Goal: Information Seeking & Learning: Check status

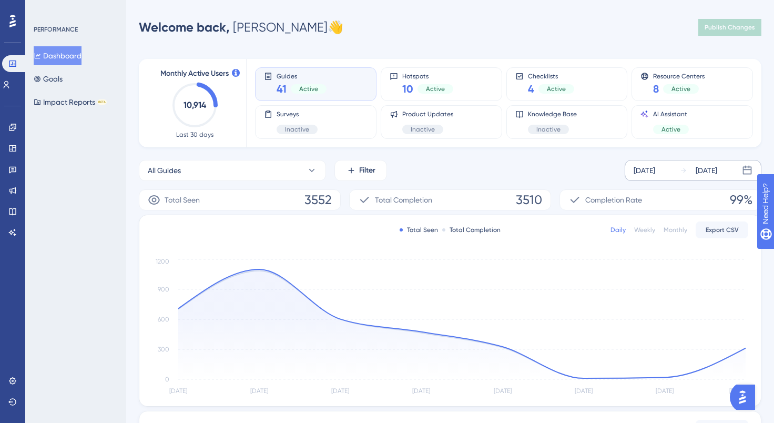
click at [655, 172] on div "[DATE]" at bounding box center [645, 170] width 22 height 13
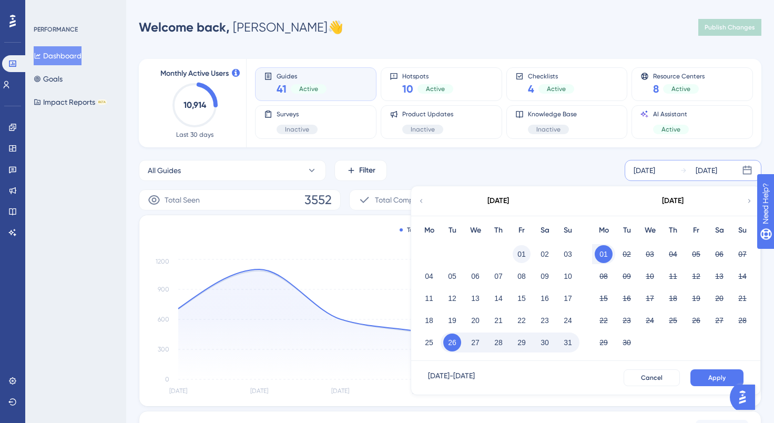
click at [523, 254] on button "01" at bounding box center [522, 254] width 18 height 18
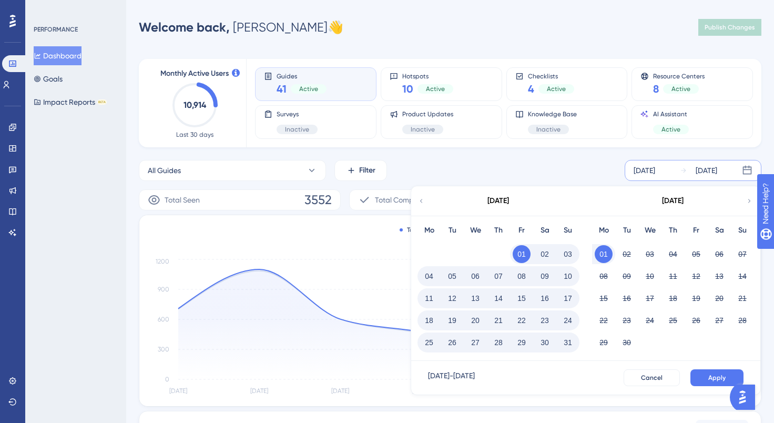
click at [570, 341] on button "31" at bounding box center [568, 342] width 18 height 18
click at [711, 374] on span "Apply" at bounding box center [716, 377] width 17 height 8
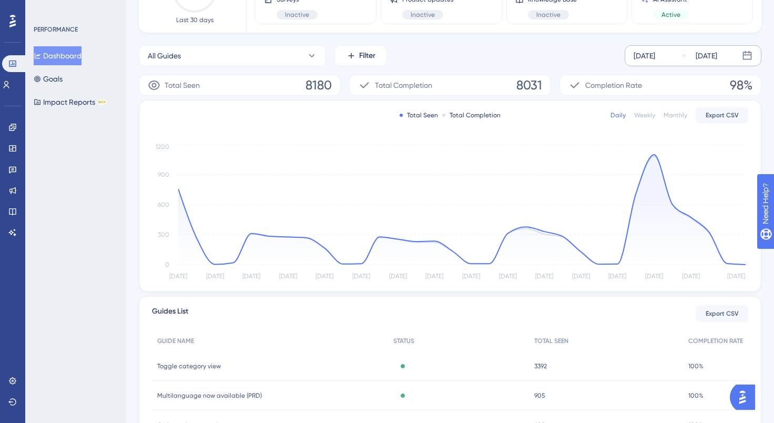
scroll to position [53, 0]
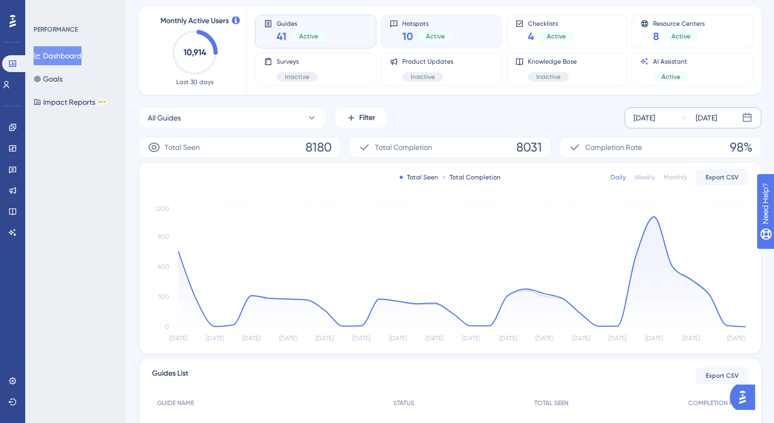
click at [449, 29] on div "10 Active" at bounding box center [427, 36] width 51 height 15
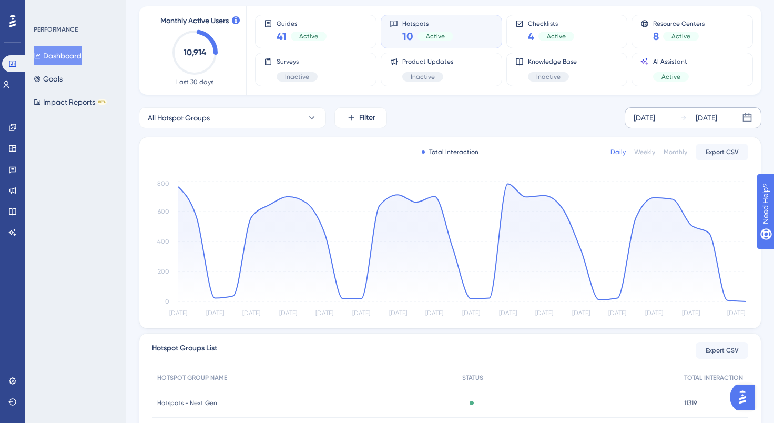
click at [677, 158] on div "Daily Weekly Monthly Export CSV" at bounding box center [679, 152] width 138 height 17
click at [677, 151] on div "Monthly" at bounding box center [676, 152] width 24 height 8
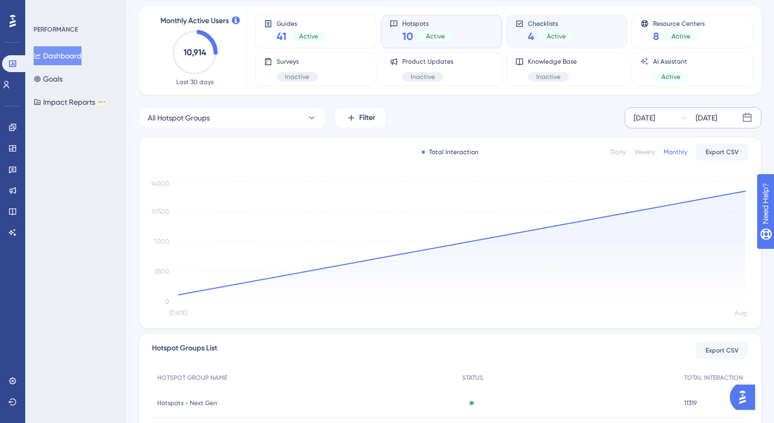
click at [597, 27] on div "Checklists 4 Active" at bounding box center [567, 31] width 104 height 24
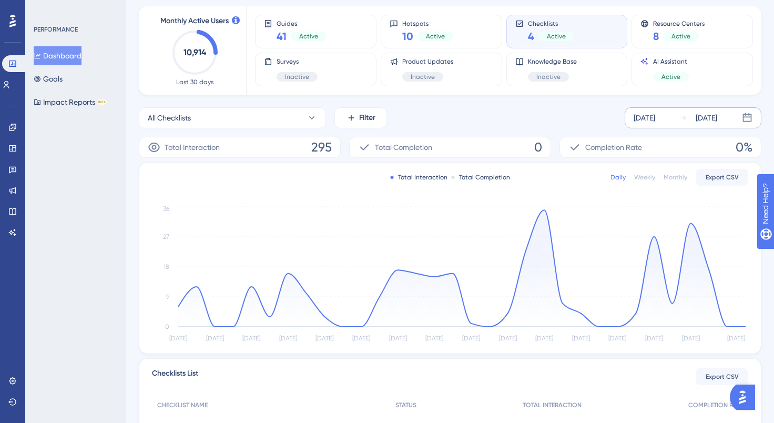
click at [677, 176] on div "Monthly" at bounding box center [676, 177] width 24 height 8
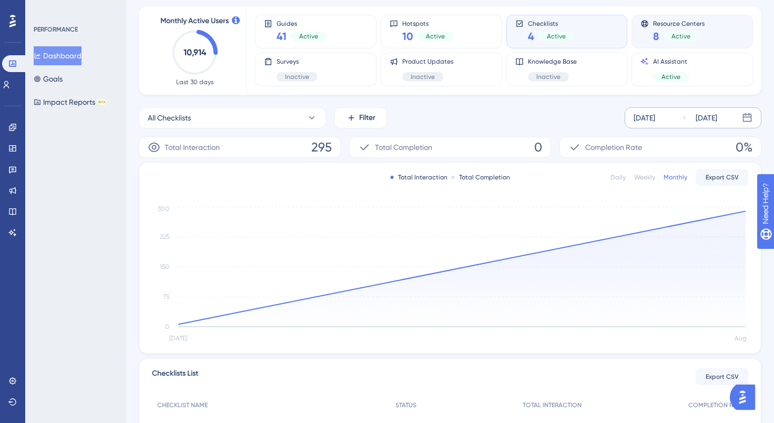
click at [711, 30] on div "Resource Centers 8 Active" at bounding box center [692, 31] width 104 height 24
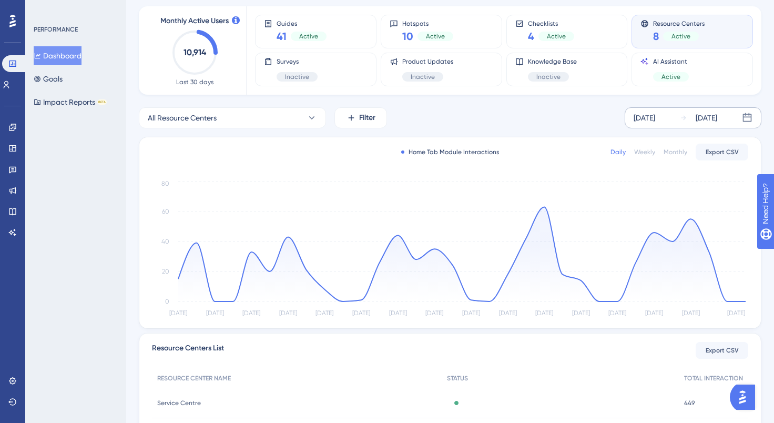
click at [678, 152] on div "Monthly" at bounding box center [676, 152] width 24 height 8
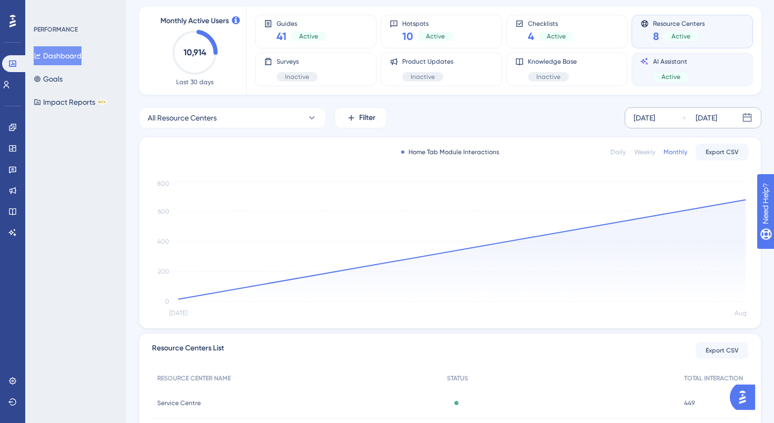
click at [709, 64] on div "AI Assistant Active" at bounding box center [692, 69] width 104 height 24
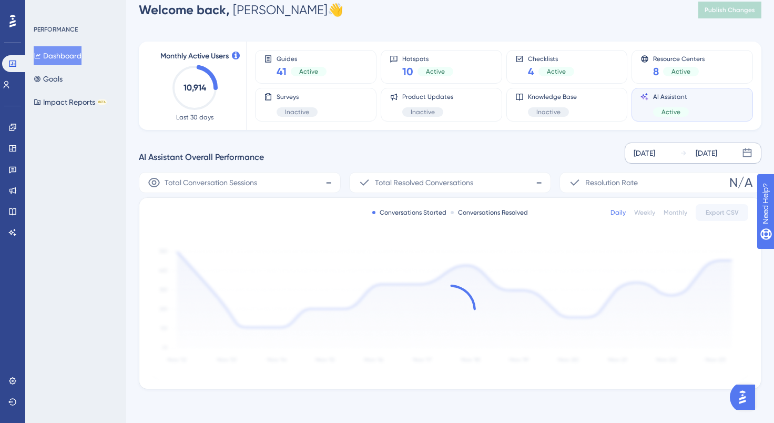
scroll to position [17, 0]
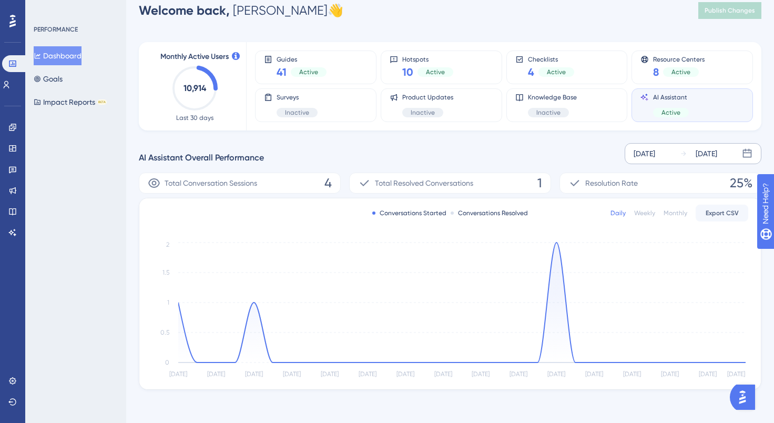
click at [389, 26] on div "Performance Users Engagement Widgets Feedback Product Updates Knowledge Base AI…" at bounding box center [450, 203] width 648 height 406
click at [8, 128] on link at bounding box center [12, 127] width 8 height 17
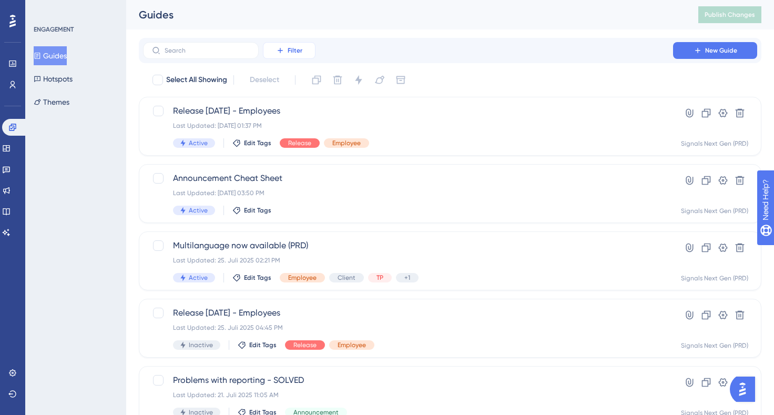
click at [297, 47] on span "Filter" at bounding box center [295, 50] width 15 height 8
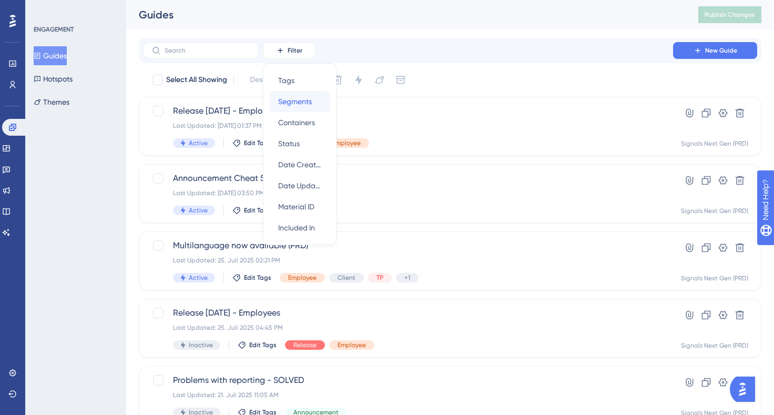
click at [301, 98] on span "Segments" at bounding box center [295, 101] width 34 height 13
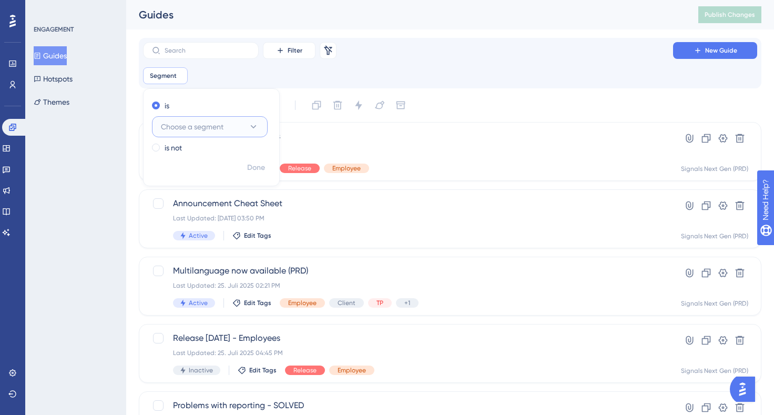
click at [254, 130] on icon at bounding box center [253, 126] width 11 height 11
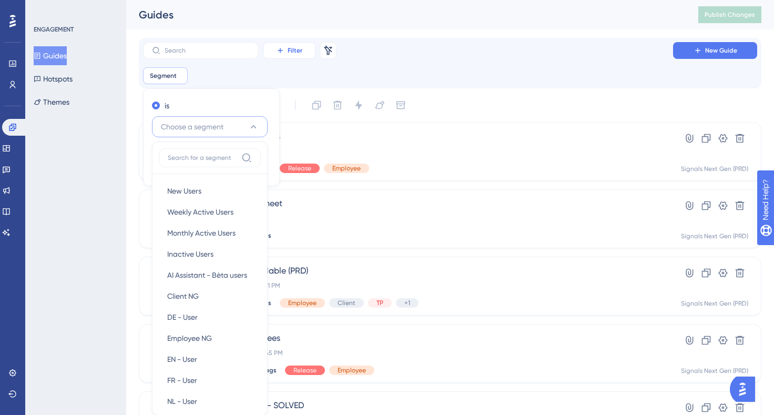
click at [304, 55] on button "Filter" at bounding box center [289, 50] width 53 height 17
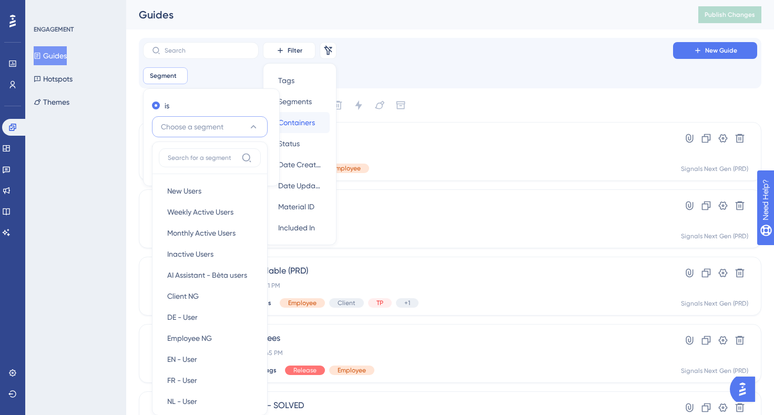
click at [311, 123] on span "Containers" at bounding box center [296, 122] width 37 height 13
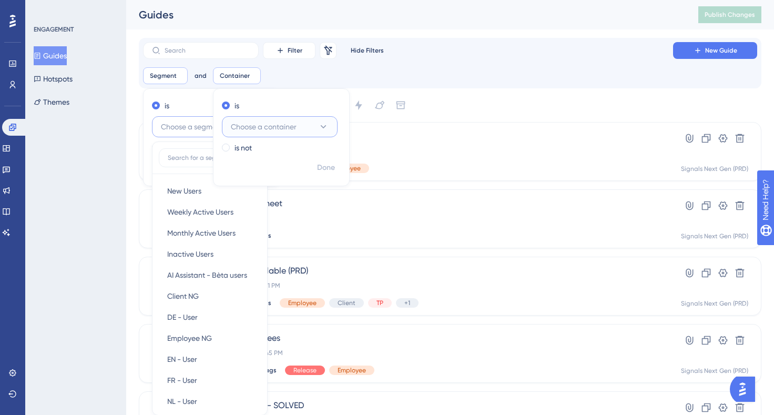
click at [299, 125] on button "Choose a container" at bounding box center [280, 126] width 116 height 21
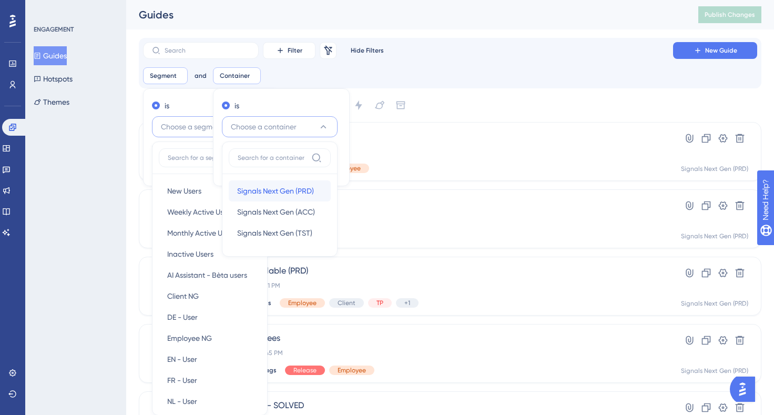
click at [201, 192] on span "Signals Next Gen (PRD)" at bounding box center [184, 191] width 34 height 13
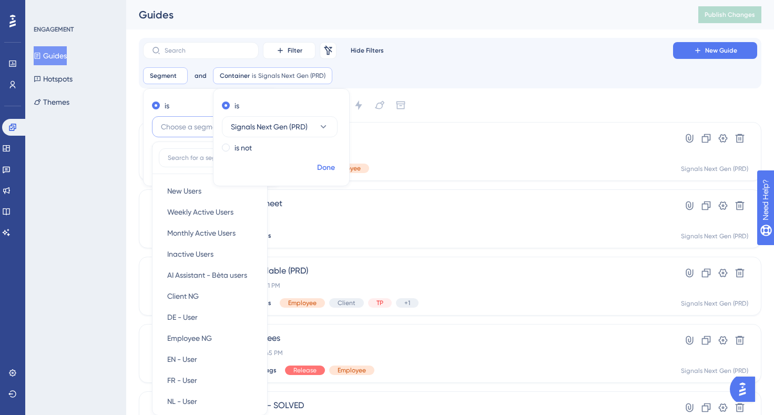
click at [265, 166] on span "Done" at bounding box center [256, 167] width 18 height 13
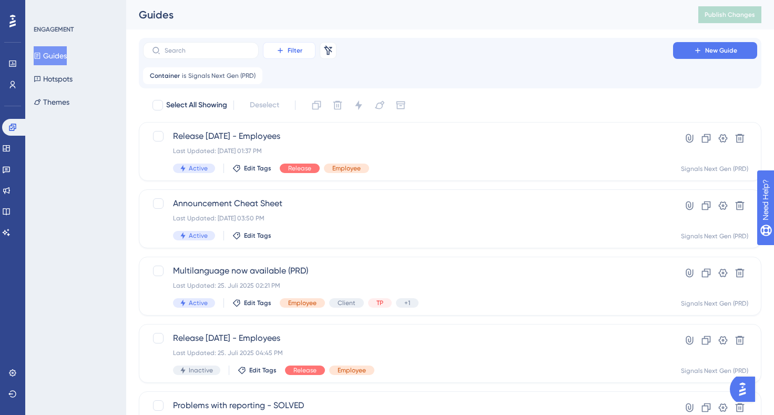
click at [294, 47] on span "Filter" at bounding box center [295, 50] width 15 height 8
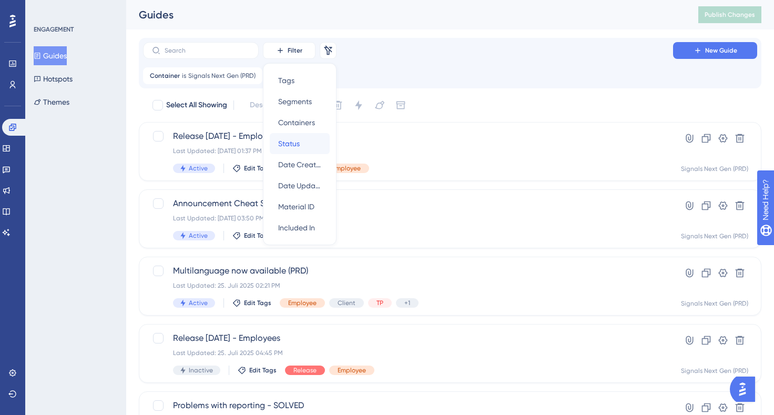
click at [302, 141] on div "Status Status" at bounding box center [299, 143] width 43 height 21
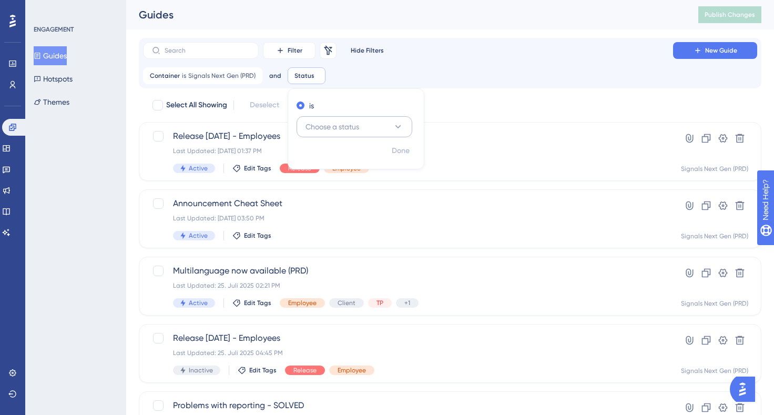
click at [344, 128] on span "Choose a status" at bounding box center [333, 126] width 54 height 13
click at [334, 160] on div "Active Active" at bounding box center [354, 158] width 85 height 21
click at [397, 152] on span "Done" at bounding box center [401, 151] width 18 height 13
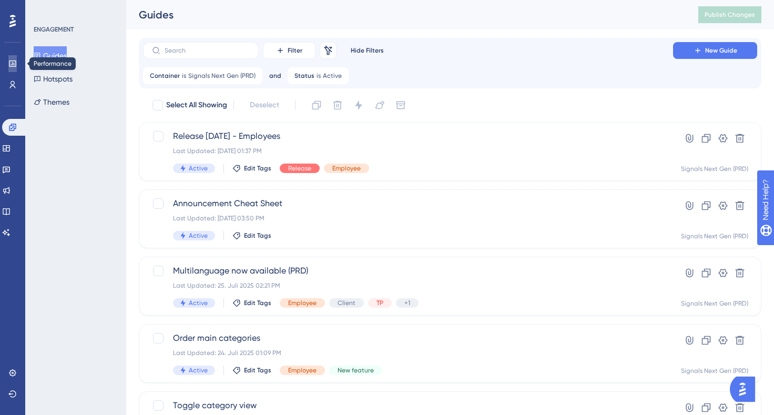
click at [13, 66] on icon at bounding box center [12, 63] width 8 height 8
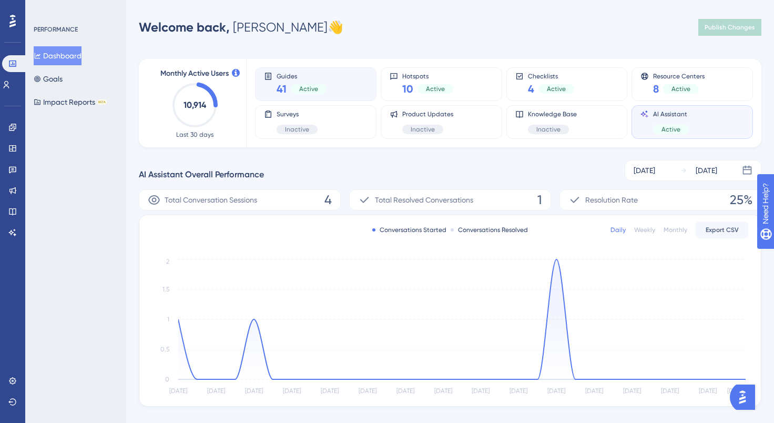
click at [340, 84] on div "Guides 41 Active" at bounding box center [316, 84] width 104 height 24
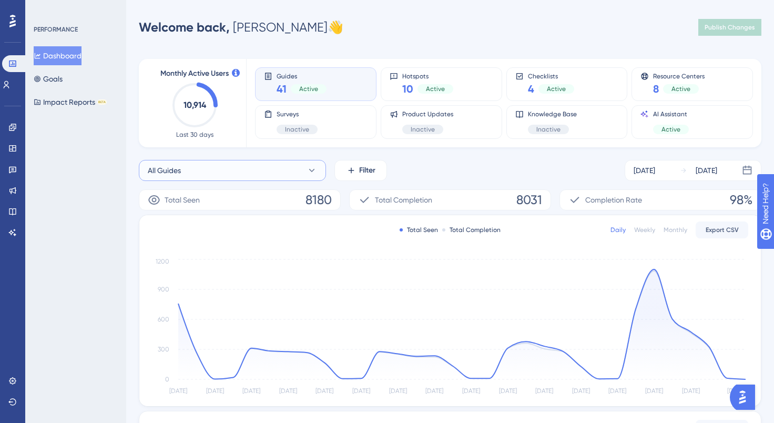
click at [313, 172] on icon at bounding box center [312, 170] width 11 height 11
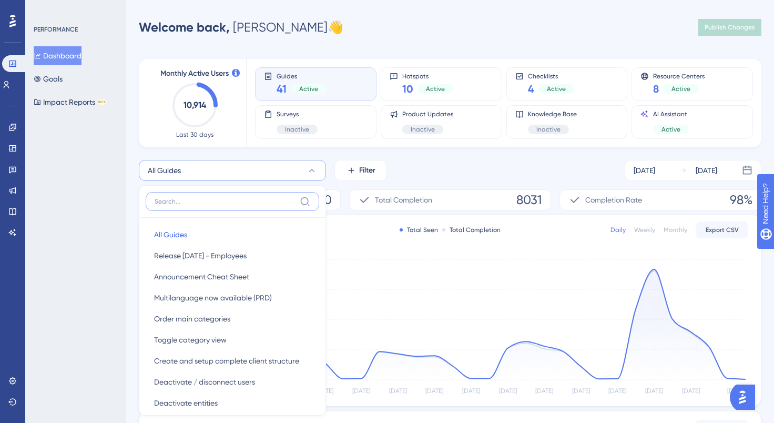
scroll to position [40, 0]
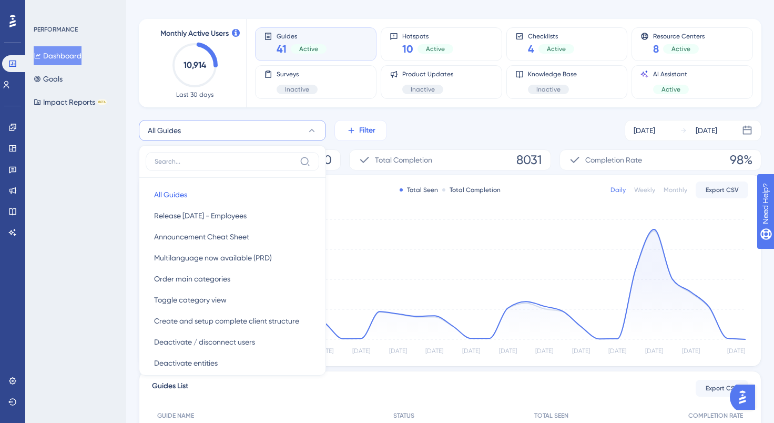
click at [360, 126] on span "Filter" at bounding box center [367, 130] width 16 height 13
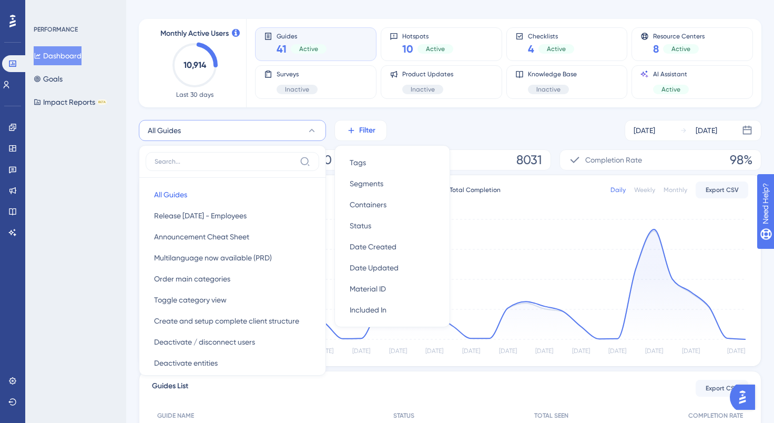
scroll to position [65, 0]
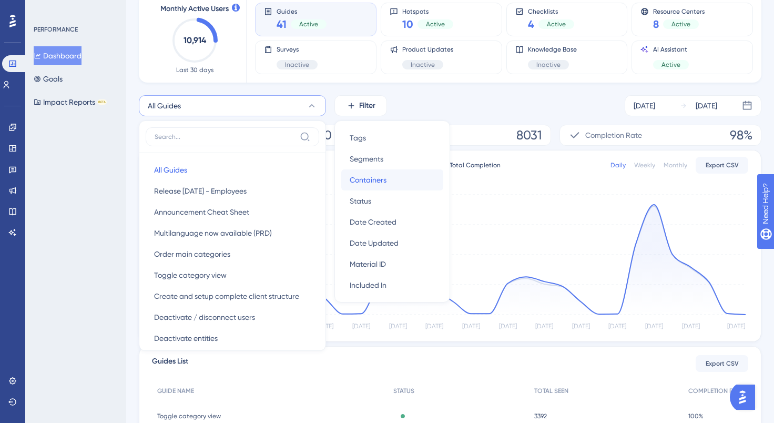
click at [395, 178] on div "Containers Containers" at bounding box center [392, 179] width 85 height 21
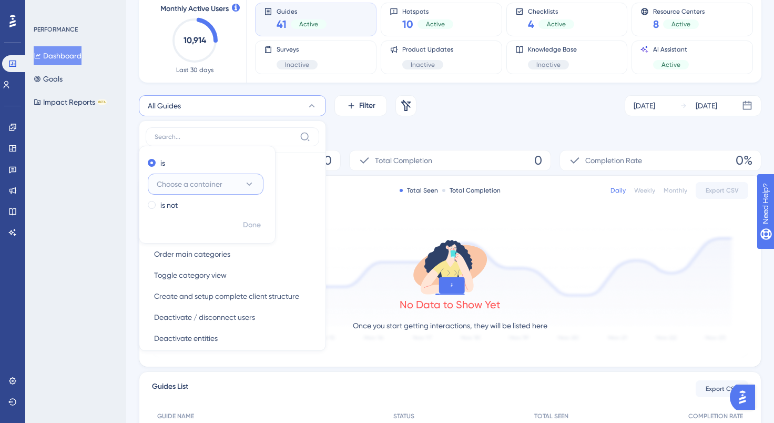
click at [256, 185] on button "Choose a container" at bounding box center [206, 184] width 116 height 21
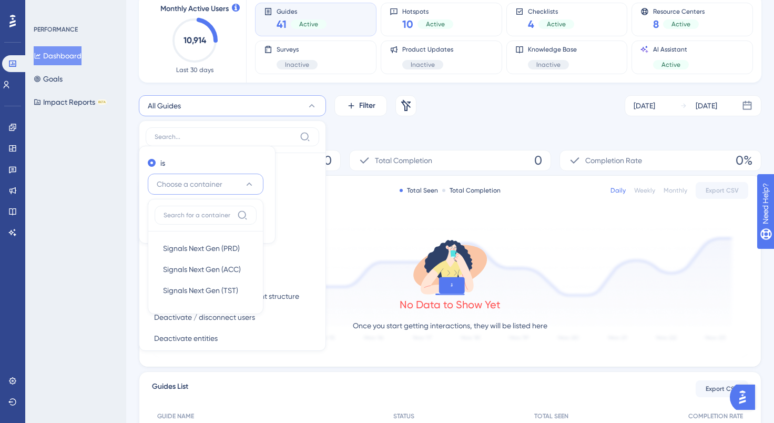
scroll to position [109, 0]
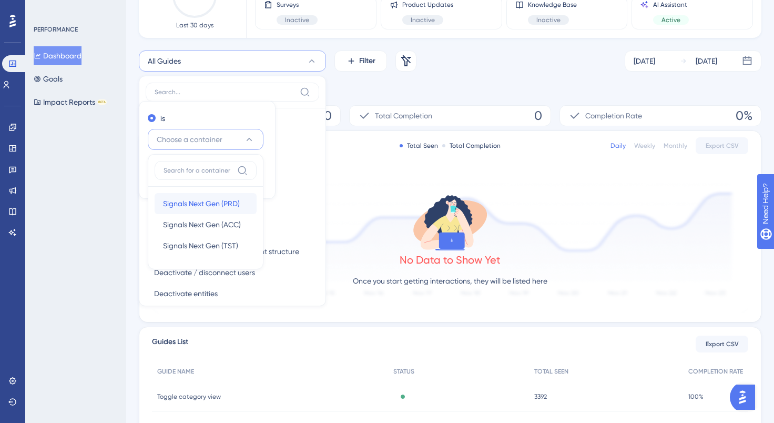
click at [211, 210] on div "Signals Next Gen (PRD) Signals Next Gen (PRD)" at bounding box center [205, 203] width 85 height 21
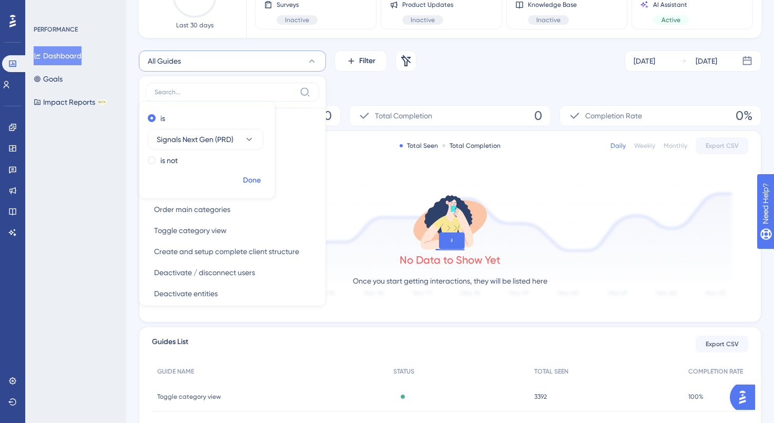
click at [250, 180] on span "Done" at bounding box center [252, 180] width 18 height 13
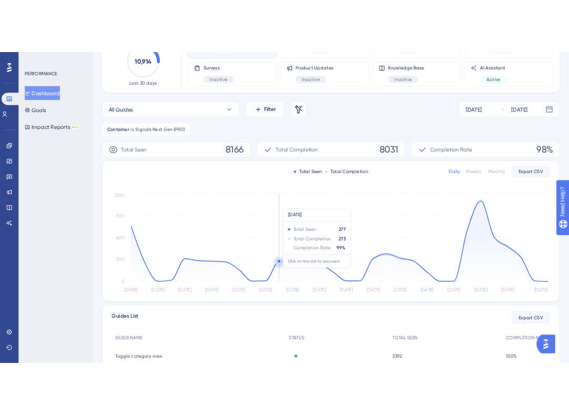
scroll to position [162, 0]
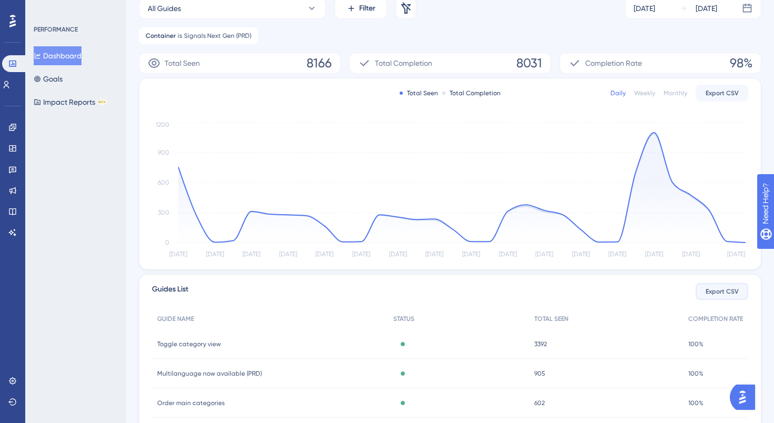
click at [724, 290] on span "Export CSV" at bounding box center [722, 291] width 33 height 8
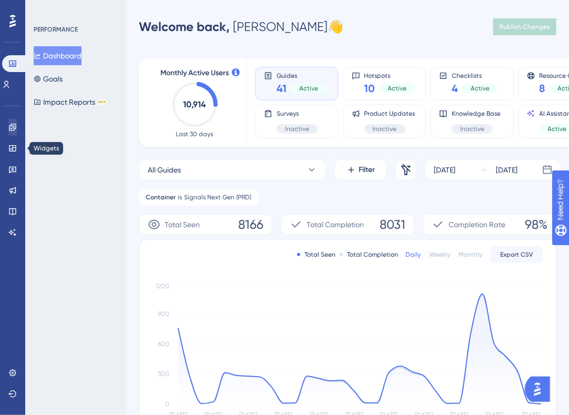
scroll to position [0, 0]
click at [11, 126] on icon at bounding box center [12, 127] width 8 height 8
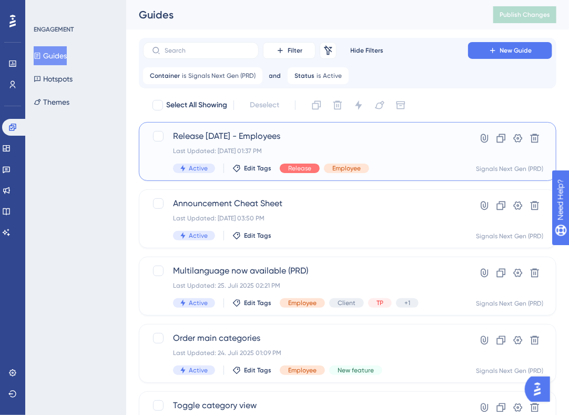
click at [302, 137] on span "Release [DATE] - Employees" at bounding box center [305, 136] width 265 height 13
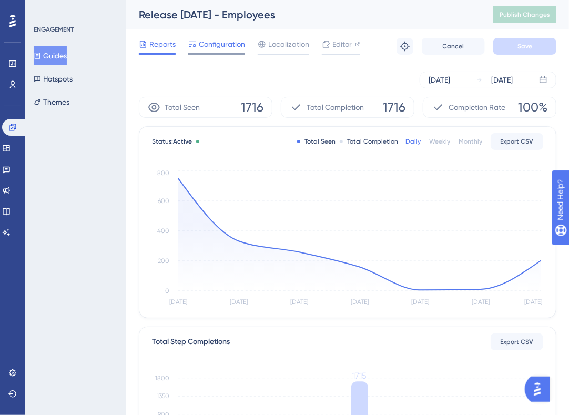
click at [222, 48] on span "Configuration" at bounding box center [222, 44] width 46 height 13
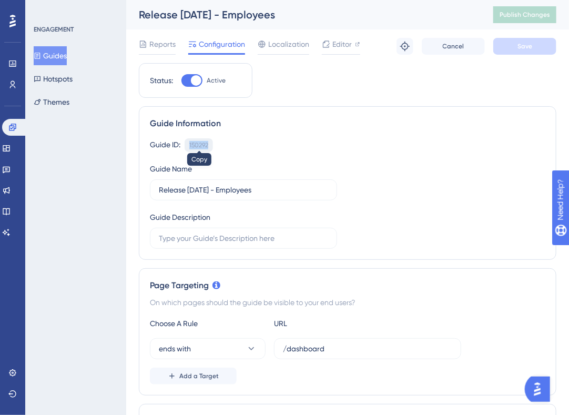
drag, startPoint x: 210, startPoint y: 145, endPoint x: 190, endPoint y: 145, distance: 20.5
click at [190, 145] on div "150292 Copy" at bounding box center [199, 145] width 28 height 14
copy div "150292"
click at [57, 56] on button "Guides" at bounding box center [50, 55] width 33 height 19
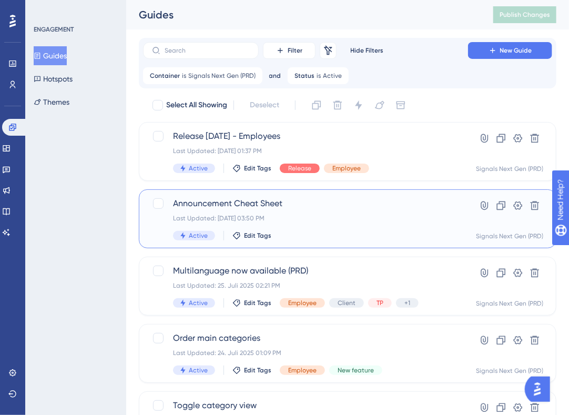
click at [298, 203] on span "Announcement Cheat Sheet" at bounding box center [305, 203] width 265 height 13
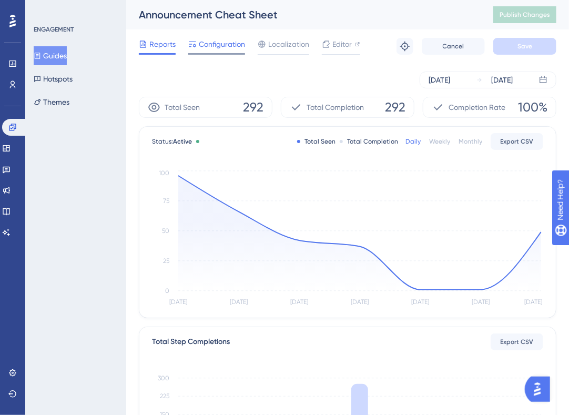
click at [227, 47] on span "Configuration" at bounding box center [222, 44] width 46 height 13
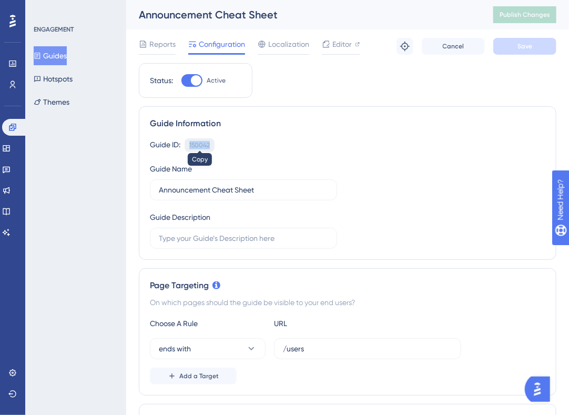
drag, startPoint x: 210, startPoint y: 147, endPoint x: 189, endPoint y: 147, distance: 20.5
click at [189, 147] on div "150042" at bounding box center [199, 145] width 21 height 8
copy div "150042"
click at [63, 51] on button "Guides" at bounding box center [50, 55] width 33 height 19
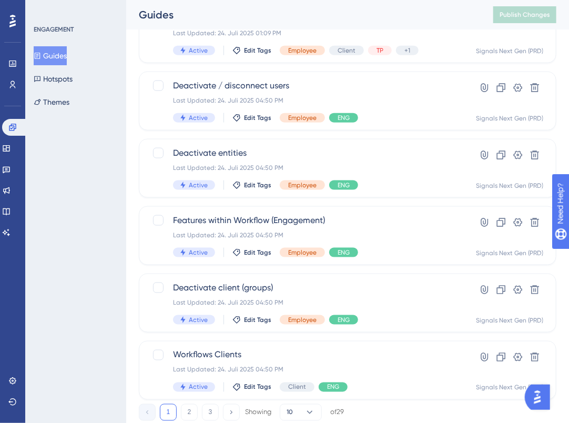
scroll to position [419, 0]
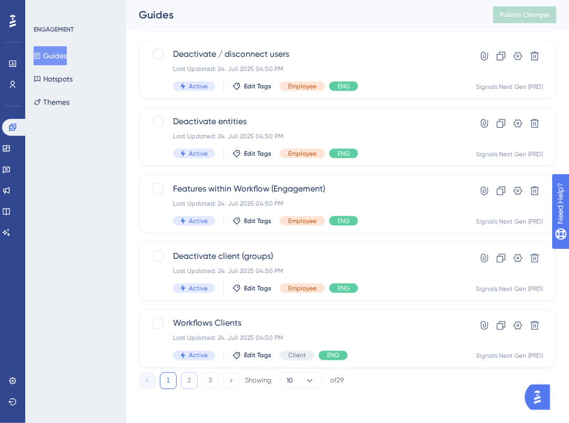
click at [189, 380] on button "2" at bounding box center [189, 380] width 17 height 17
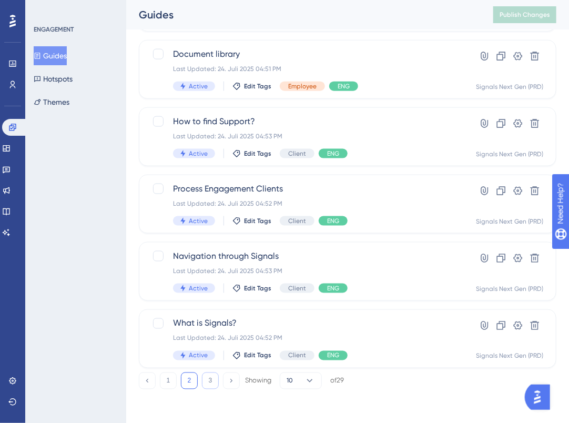
click at [210, 378] on button "3" at bounding box center [210, 380] width 17 height 17
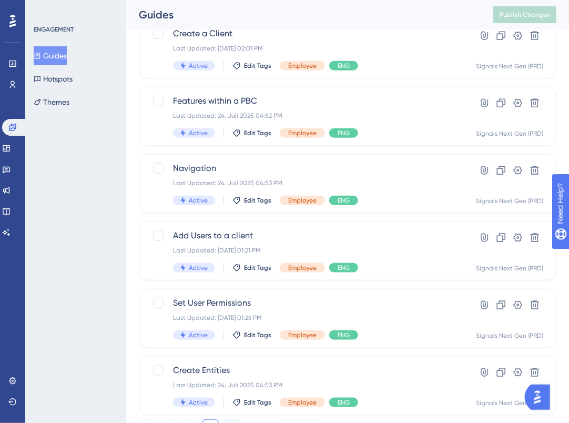
scroll to position [351, 0]
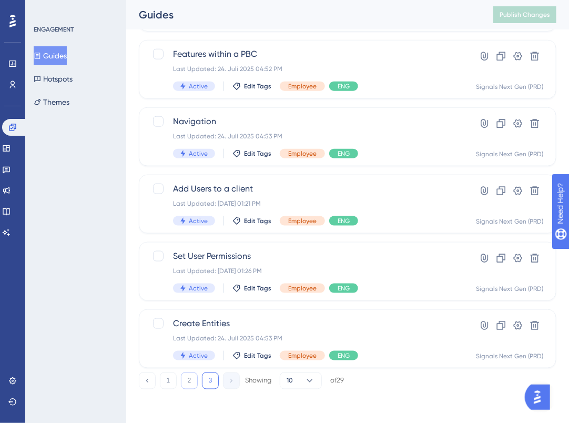
click at [190, 379] on button "2" at bounding box center [189, 380] width 17 height 17
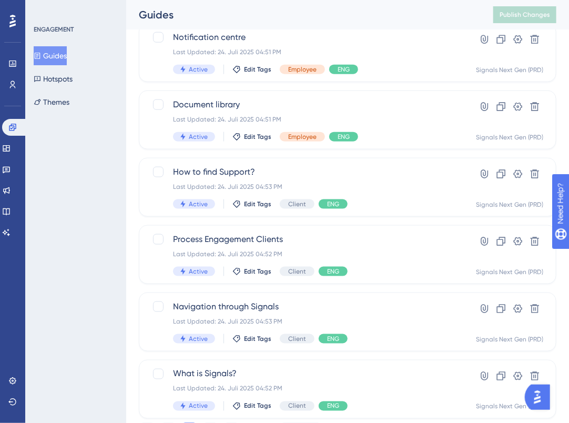
scroll to position [419, 0]
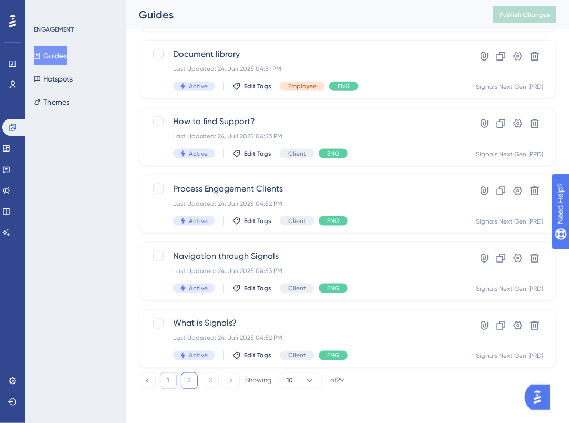
click at [170, 382] on button "1" at bounding box center [168, 380] width 17 height 17
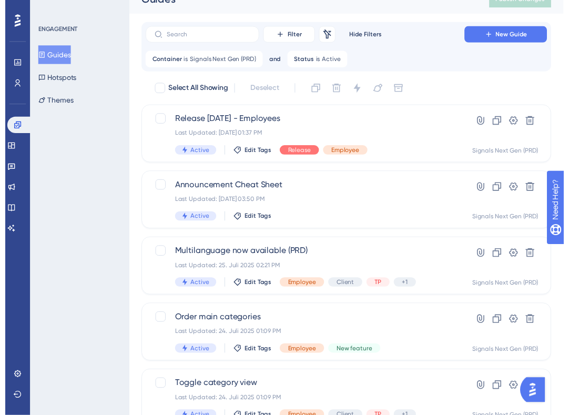
scroll to position [0, 0]
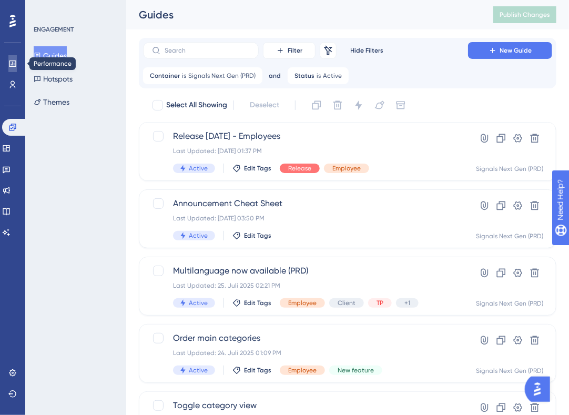
click at [9, 66] on icon at bounding box center [12, 63] width 7 height 6
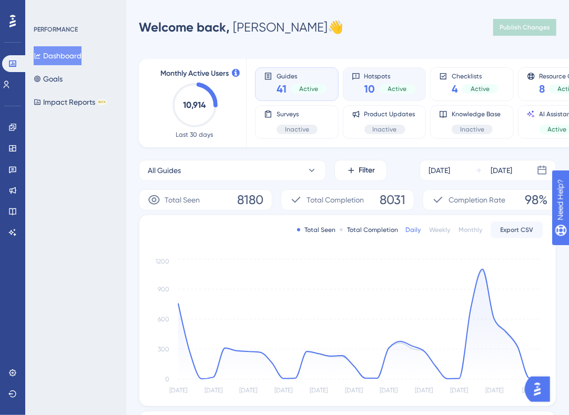
click at [390, 77] on span "Hotspots" at bounding box center [389, 75] width 51 height 7
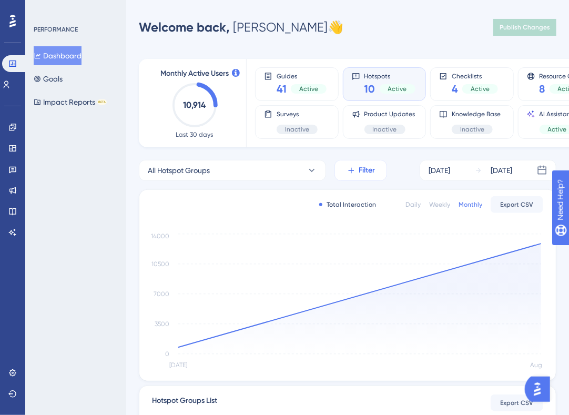
click at [361, 172] on span "Filter" at bounding box center [367, 170] width 16 height 13
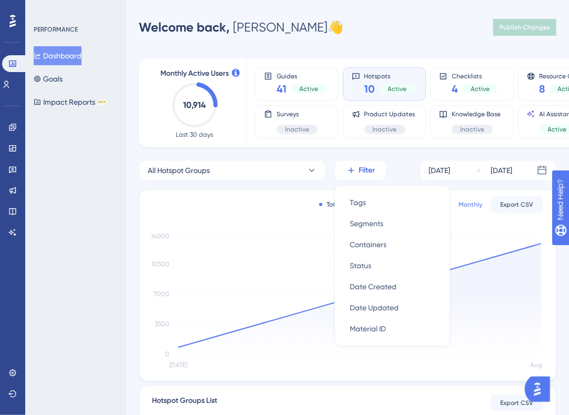
scroll to position [58, 0]
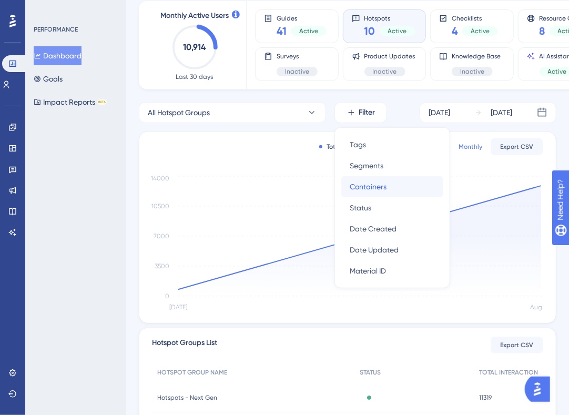
click at [371, 186] on span "Containers" at bounding box center [368, 186] width 37 height 13
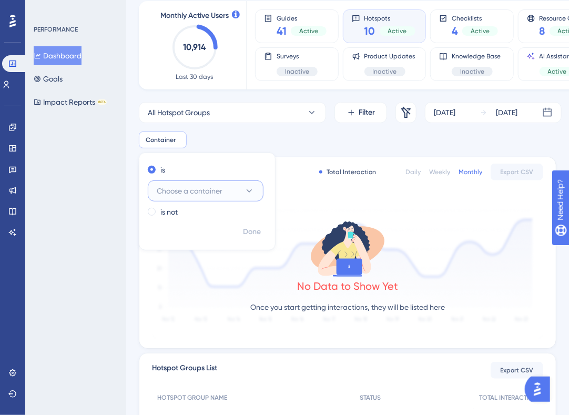
click at [243, 188] on button "Choose a container" at bounding box center [206, 190] width 116 height 21
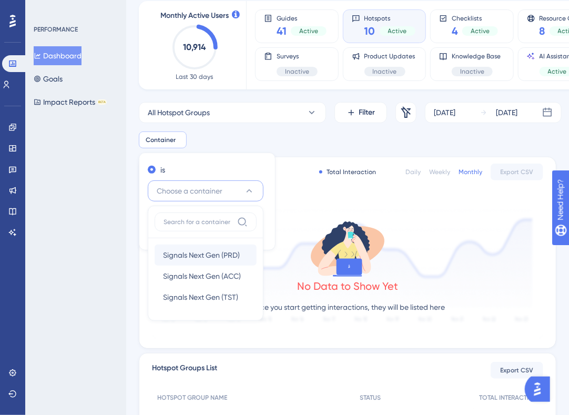
scroll to position [114, 0]
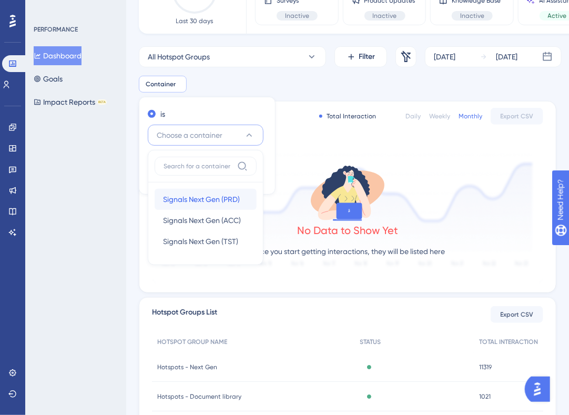
click at [203, 202] on span "Signals Next Gen (PRD)" at bounding box center [201, 199] width 77 height 13
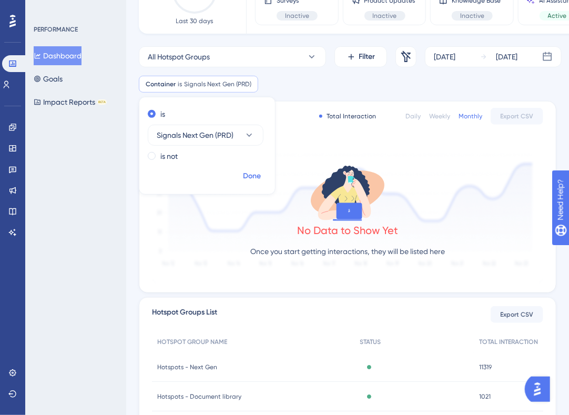
click at [252, 178] on span "Done" at bounding box center [252, 176] width 18 height 13
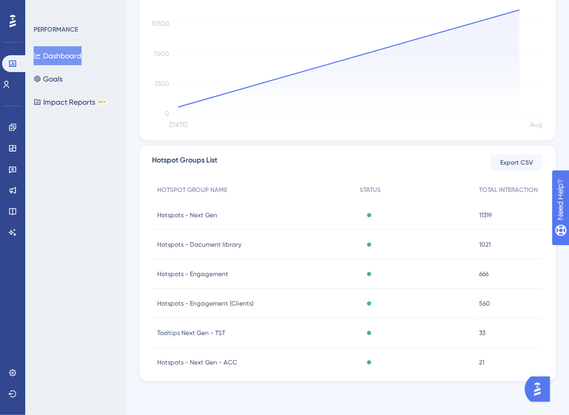
scroll to position [266, 0]
click at [524, 161] on span "Export CSV" at bounding box center [517, 162] width 33 height 8
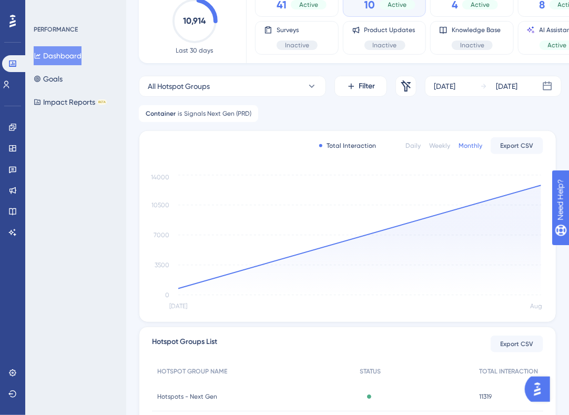
scroll to position [0, 0]
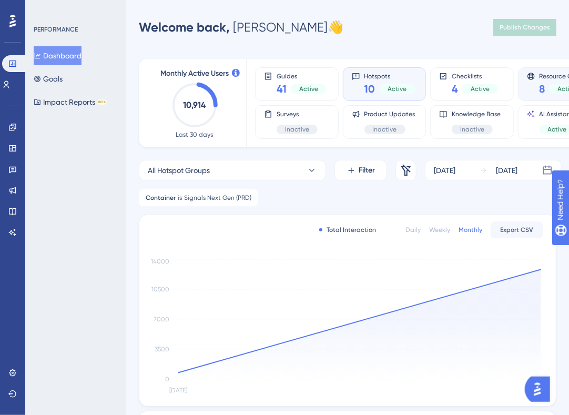
click at [540, 75] on span "Resource Centers" at bounding box center [566, 75] width 52 height 7
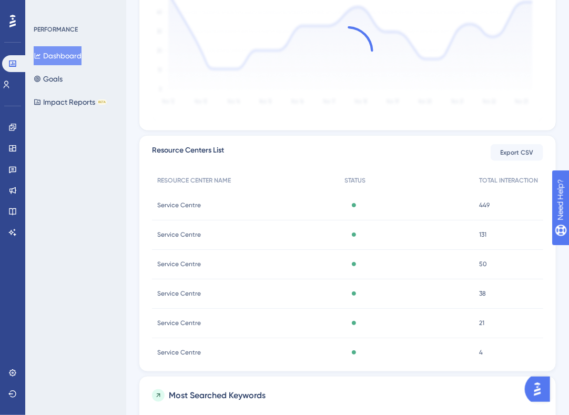
scroll to position [263, 0]
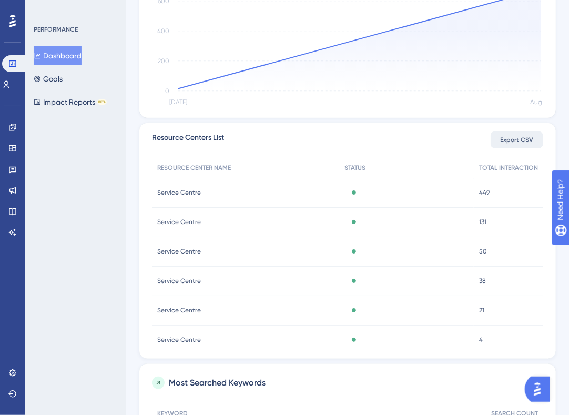
click at [517, 143] on span "Export CSV" at bounding box center [517, 140] width 33 height 8
click at [564, 50] on div "Performance Users Engagement Widgets Feedback Product Updates Knowledge Base AI…" at bounding box center [347, 152] width 443 height 796
click at [14, 130] on icon at bounding box center [12, 127] width 7 height 7
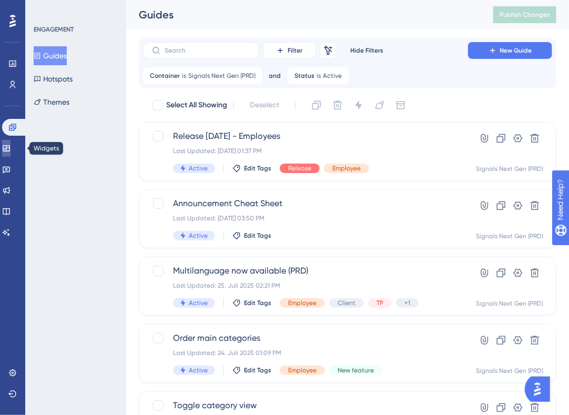
click at [9, 145] on icon at bounding box center [6, 148] width 7 height 6
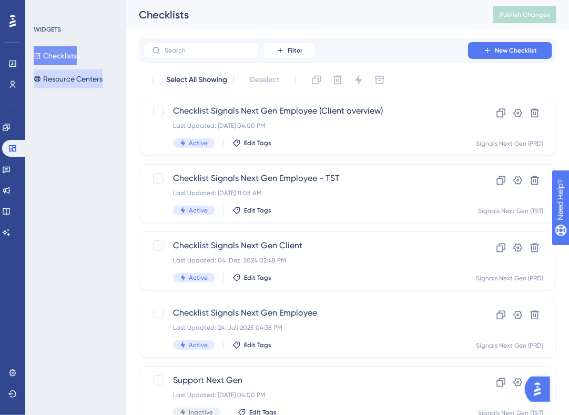
click at [69, 82] on button "Resource Centers" at bounding box center [68, 78] width 69 height 19
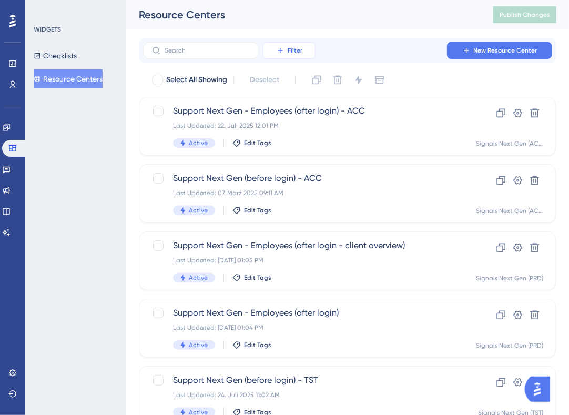
click at [281, 54] on icon at bounding box center [280, 50] width 8 height 8
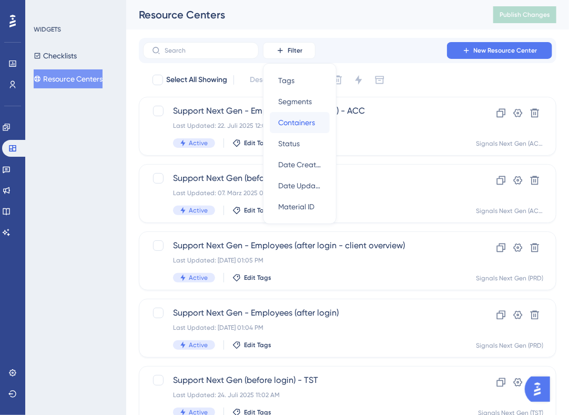
click at [308, 119] on span "Containers" at bounding box center [296, 122] width 37 height 13
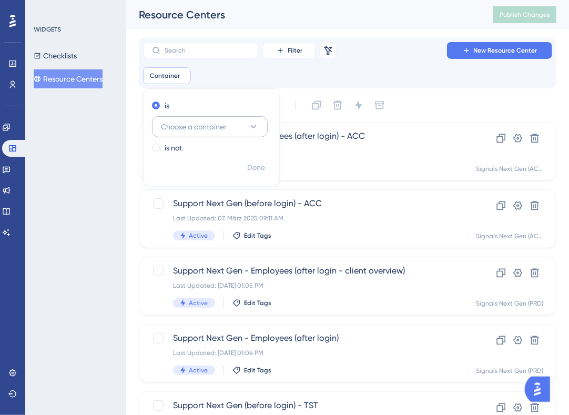
click at [251, 123] on icon at bounding box center [253, 126] width 11 height 11
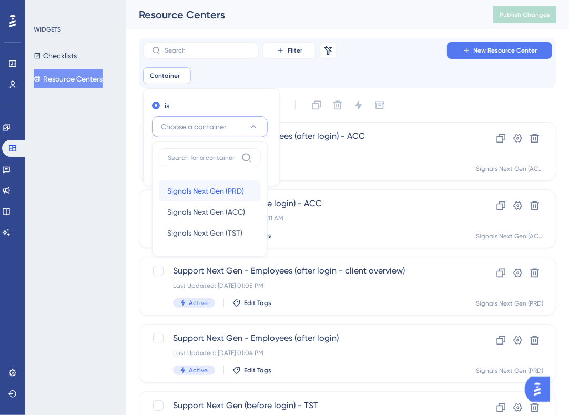
click at [212, 190] on span "Signals Next Gen (PRD)" at bounding box center [205, 191] width 77 height 13
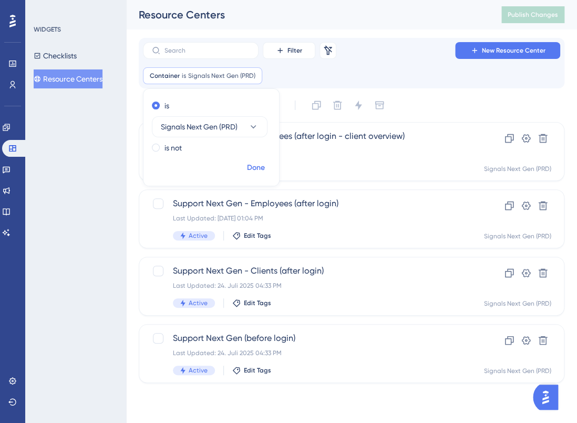
click at [251, 168] on span "Done" at bounding box center [256, 167] width 18 height 13
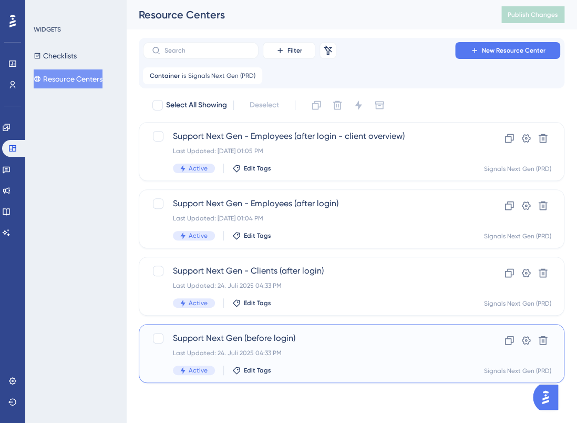
click at [316, 343] on span "Support Next Gen (before login)" at bounding box center [309, 338] width 273 height 13
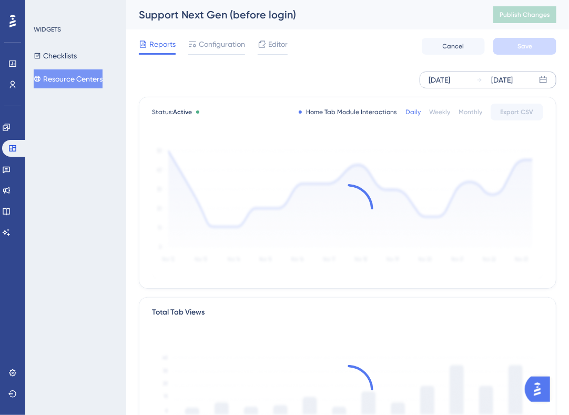
click at [504, 80] on div "[DATE]" at bounding box center [502, 80] width 22 height 13
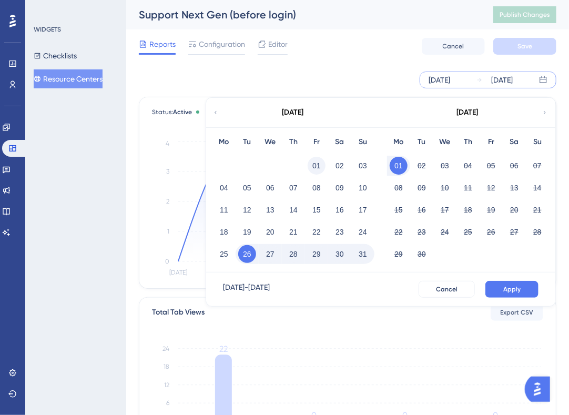
click at [317, 164] on button "01" at bounding box center [317, 166] width 18 height 18
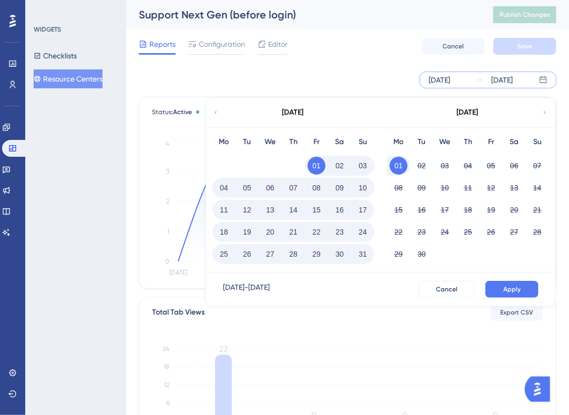
click at [364, 252] on button "31" at bounding box center [363, 254] width 18 height 18
click at [495, 291] on button "Apply" at bounding box center [511, 289] width 53 height 17
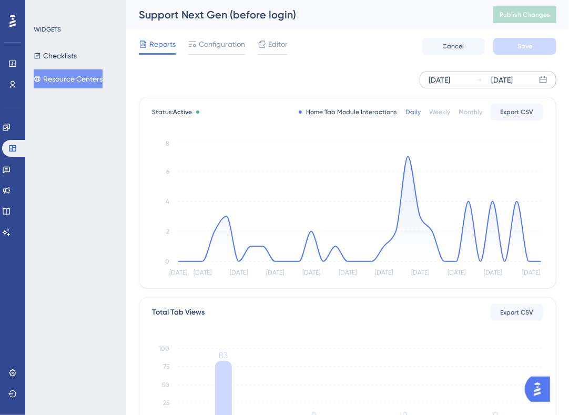
click at [475, 116] on div "Monthly" at bounding box center [471, 112] width 24 height 8
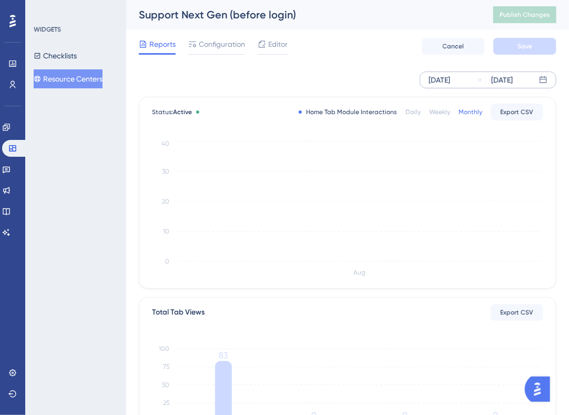
click at [54, 78] on button "Resource Centers" at bounding box center [68, 78] width 69 height 19
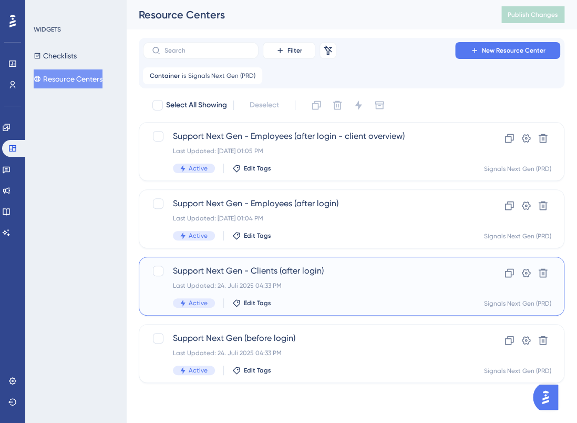
click at [338, 278] on div "Support Next Gen - Clients (after login) Last Updated: 24. Juli 2025 04:33 PM A…" at bounding box center [309, 285] width 273 height 43
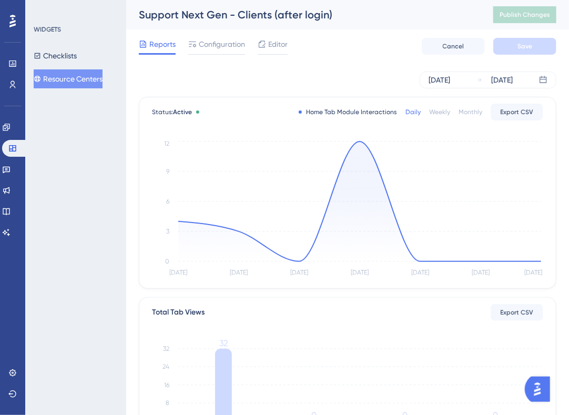
click at [472, 115] on div "Monthly" at bounding box center [471, 112] width 24 height 8
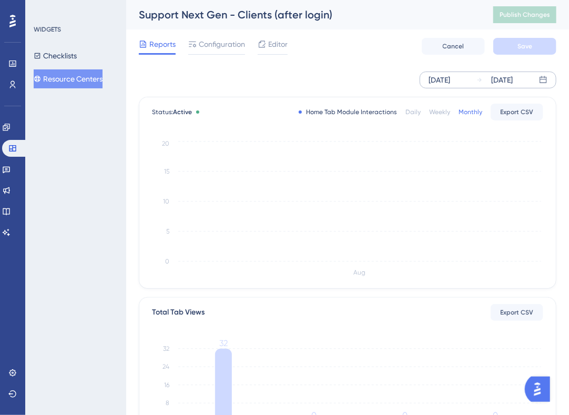
click at [505, 82] on div "[DATE]" at bounding box center [502, 80] width 22 height 13
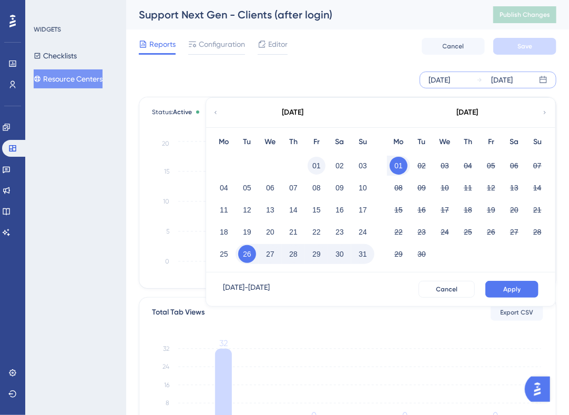
click at [316, 162] on button "01" at bounding box center [317, 166] width 18 height 18
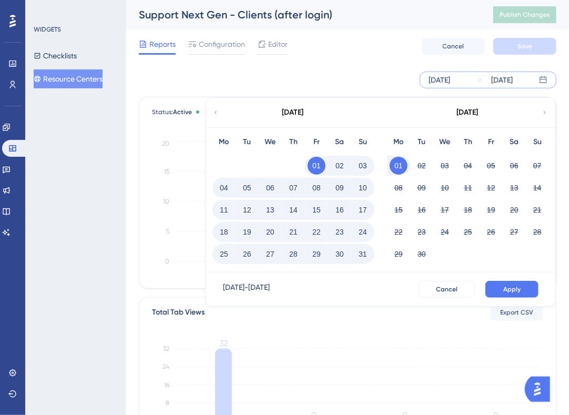
click at [362, 255] on button "31" at bounding box center [363, 254] width 18 height 18
click at [502, 283] on button "Apply" at bounding box center [511, 289] width 53 height 17
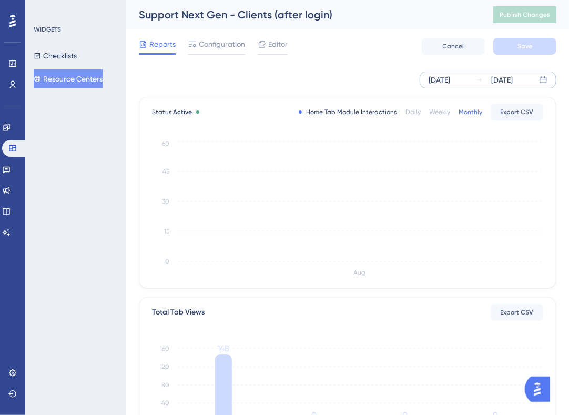
click at [69, 78] on button "Resource Centers" at bounding box center [68, 78] width 69 height 19
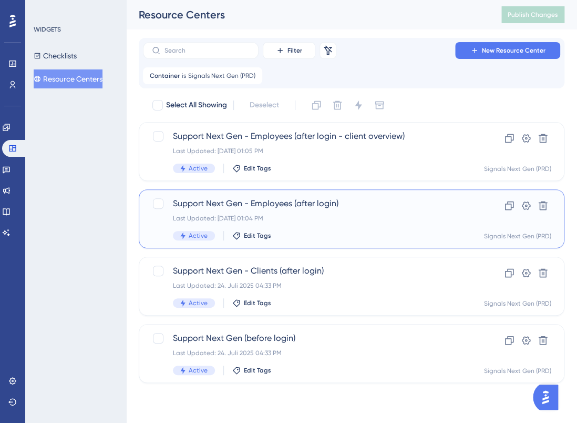
click at [385, 200] on span "Support Next Gen - Employees (after login)" at bounding box center [309, 203] width 273 height 13
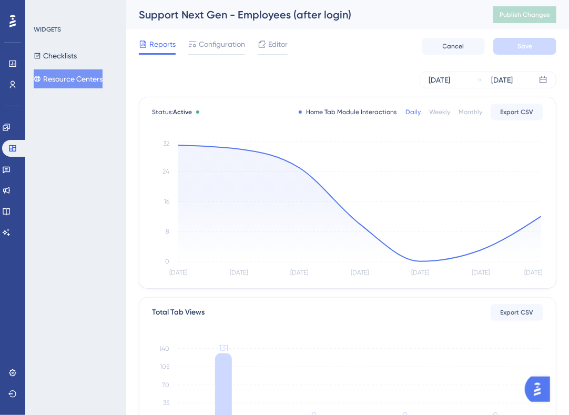
click at [478, 110] on div "Monthly" at bounding box center [471, 112] width 24 height 8
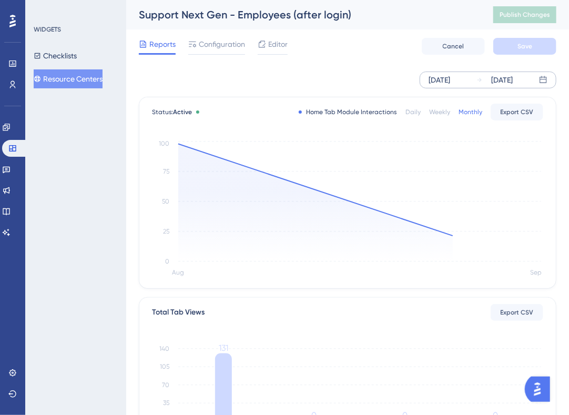
click at [470, 75] on div "[DATE] [DATE]" at bounding box center [488, 80] width 137 height 17
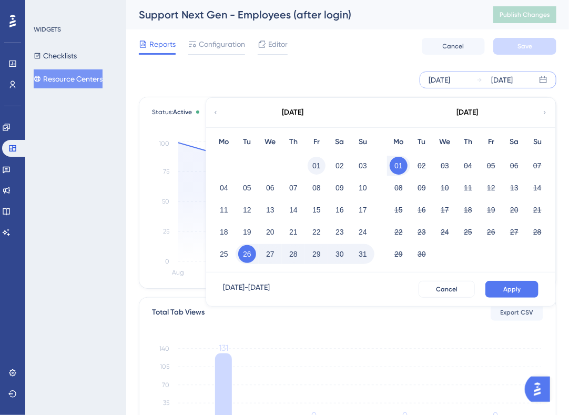
click at [316, 165] on button "01" at bounding box center [317, 166] width 18 height 18
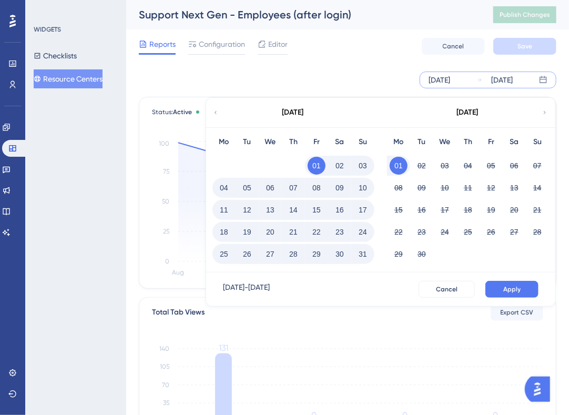
click at [366, 253] on button "31" at bounding box center [363, 254] width 18 height 18
click at [519, 288] on span "Apply" at bounding box center [511, 289] width 17 height 8
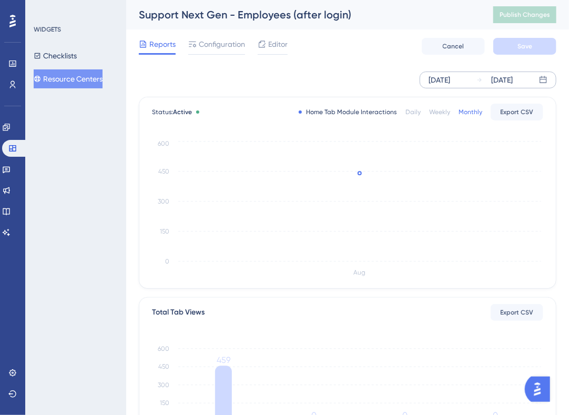
click at [82, 76] on button "Resource Centers" at bounding box center [68, 78] width 69 height 19
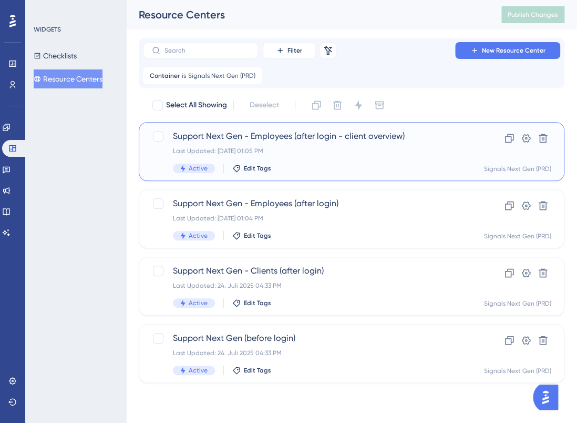
click at [316, 135] on span "Support Next Gen - Employees (after login - client overview)" at bounding box center [309, 136] width 273 height 13
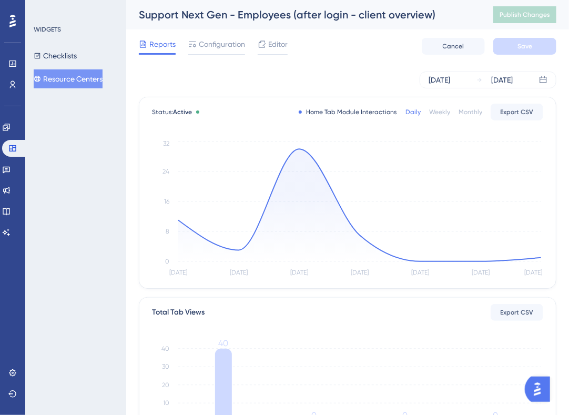
click at [480, 111] on div "Monthly" at bounding box center [471, 112] width 24 height 8
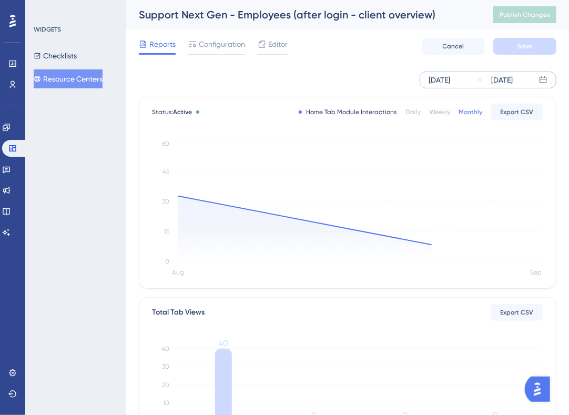
click at [450, 78] on div "[DATE]" at bounding box center [440, 80] width 22 height 13
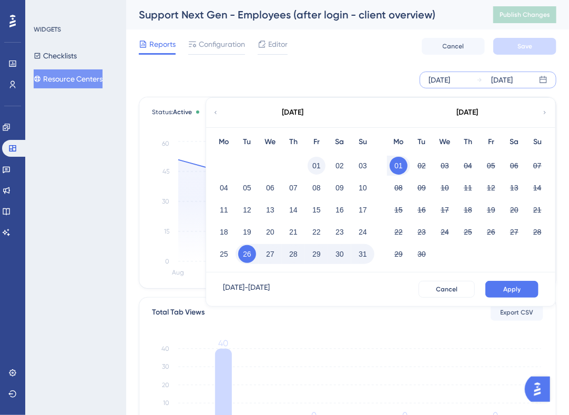
click at [319, 164] on button "01" at bounding box center [317, 166] width 18 height 18
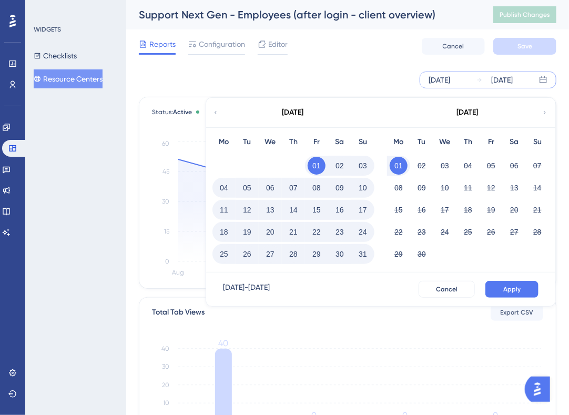
click at [363, 251] on button "31" at bounding box center [363, 254] width 18 height 18
click at [520, 286] on span "Apply" at bounding box center [511, 289] width 17 height 8
